Goal: Transaction & Acquisition: Purchase product/service

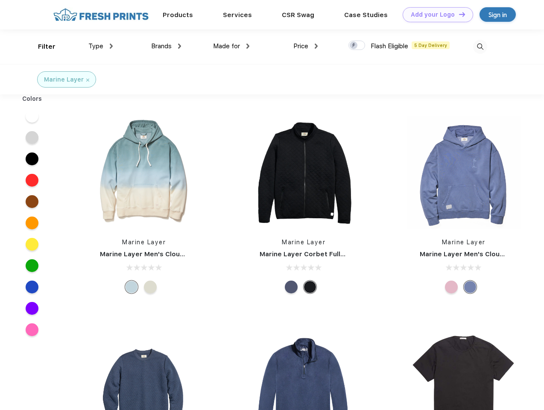
click at [434, 15] on link "Add your Logo Design Tool" at bounding box center [437, 14] width 70 height 15
click at [0, 0] on div "Design Tool" at bounding box center [0, 0] width 0 height 0
click at [458, 14] on link "Add your Logo Design Tool" at bounding box center [437, 14] width 70 height 15
click at [41, 47] on div "Filter" at bounding box center [46, 47] width 17 height 10
click at [101, 46] on span "Type" at bounding box center [95, 46] width 15 height 8
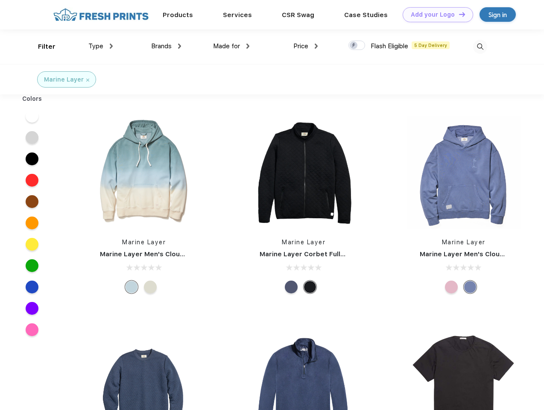
click at [166, 46] on span "Brands" at bounding box center [161, 46] width 20 height 8
click at [231, 46] on span "Made for" at bounding box center [226, 46] width 27 height 8
click at [306, 46] on span "Price" at bounding box center [300, 46] width 15 height 8
click at [357, 46] on div at bounding box center [356, 45] width 17 height 9
click at [354, 46] on input "checkbox" at bounding box center [351, 43] width 6 height 6
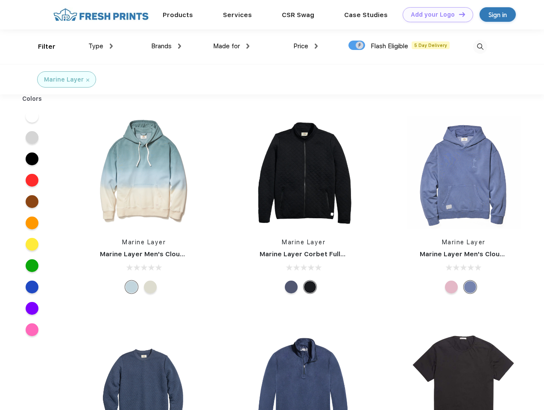
click at [480, 47] on img at bounding box center [480, 47] width 14 height 14
